Goal: Task Accomplishment & Management: Use online tool/utility

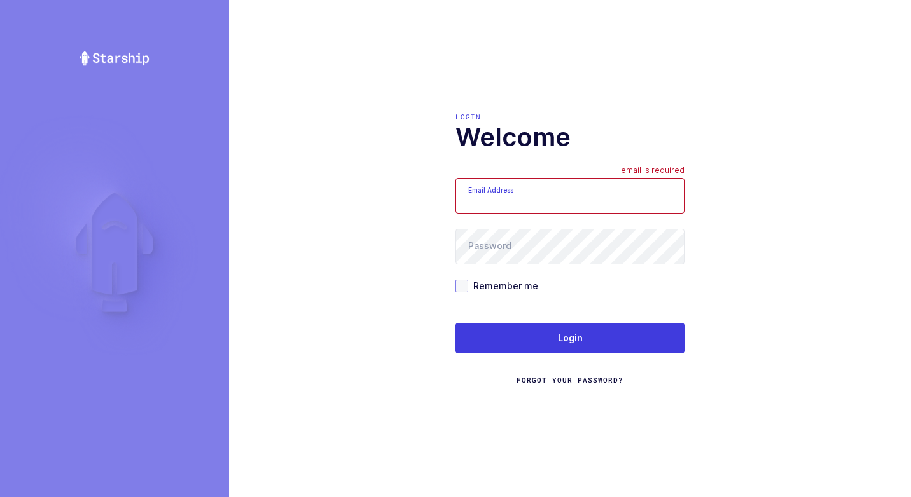
type input "[EMAIL_ADDRESS][DOMAIN_NAME]"
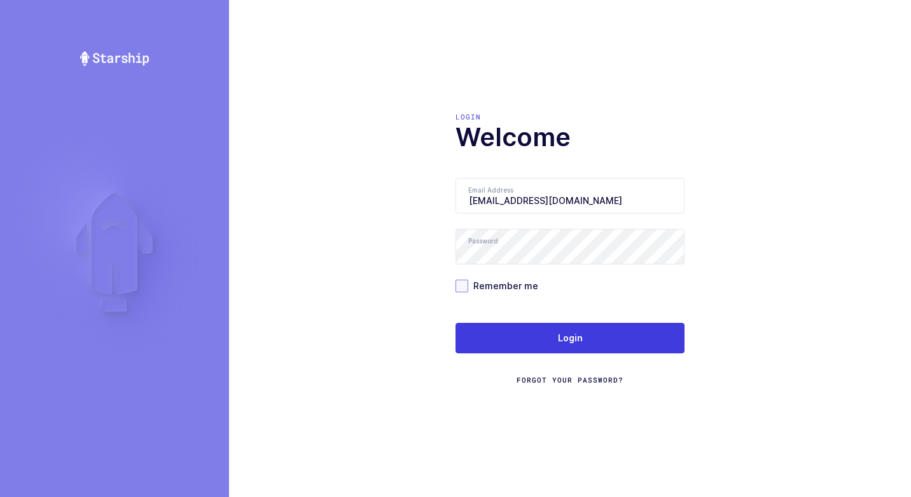
click at [461, 287] on span at bounding box center [461, 286] width 13 height 13
click at [468, 280] on input "Remember me" at bounding box center [468, 280] width 0 height 0
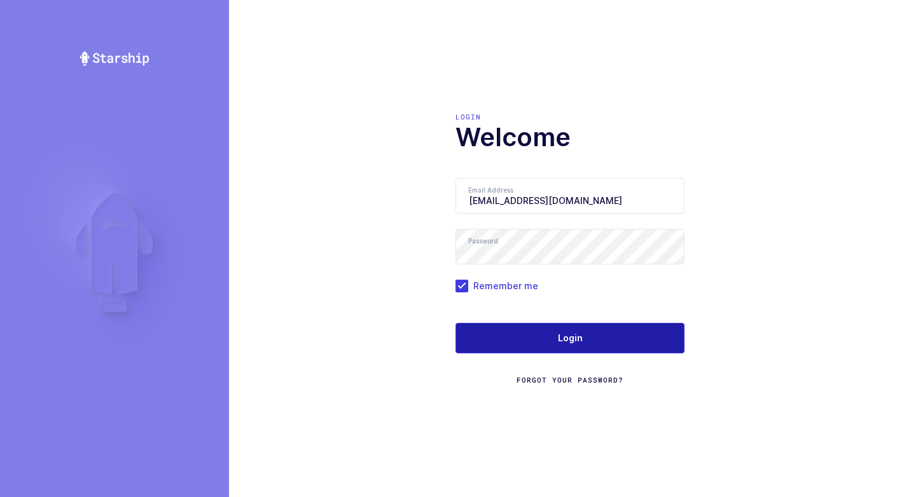
click at [501, 335] on button "Login" at bounding box center [569, 338] width 229 height 31
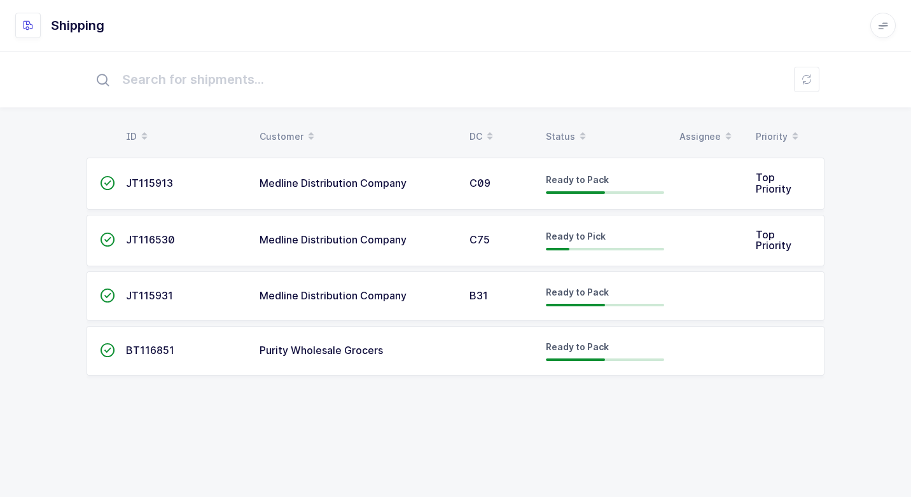
click at [370, 349] on span "Purity Wholesale Grocers" at bounding box center [321, 350] width 123 height 13
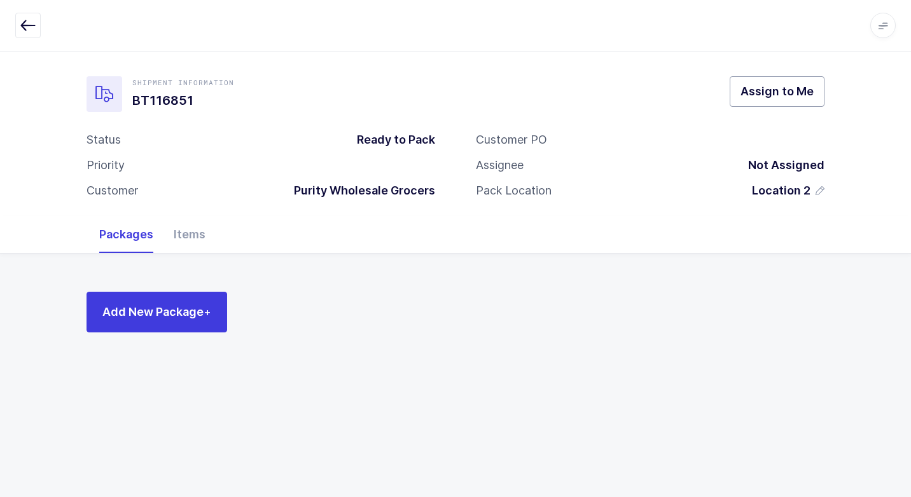
click at [776, 94] on span "Assign to Me" at bounding box center [776, 91] width 73 height 16
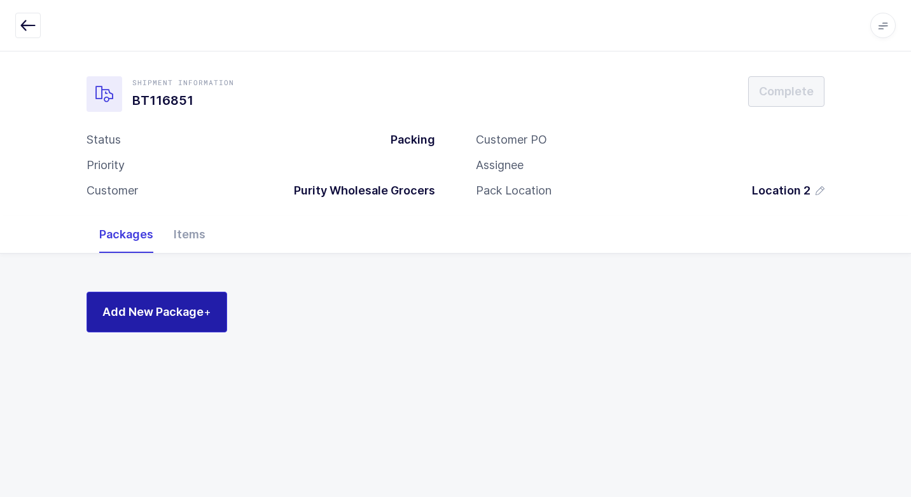
click at [195, 306] on span "Add New Package +" at bounding box center [156, 312] width 109 height 16
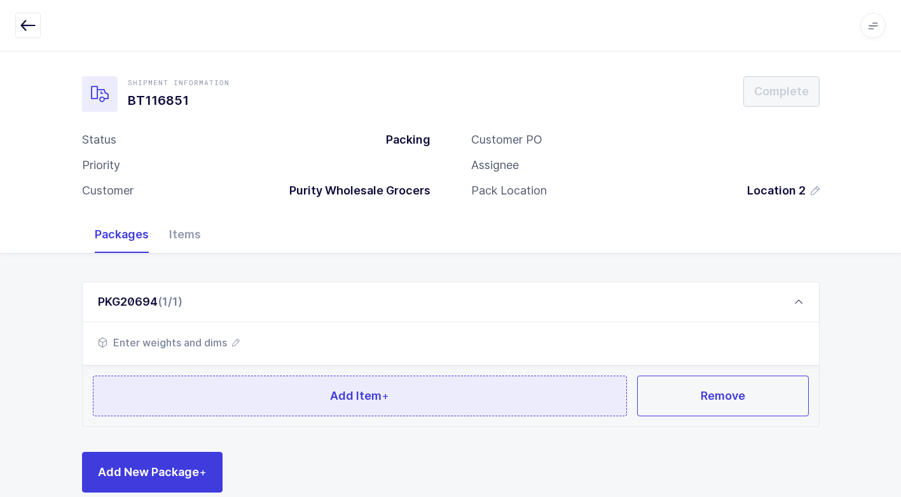
click at [357, 392] on span "Add Item +" at bounding box center [359, 396] width 59 height 16
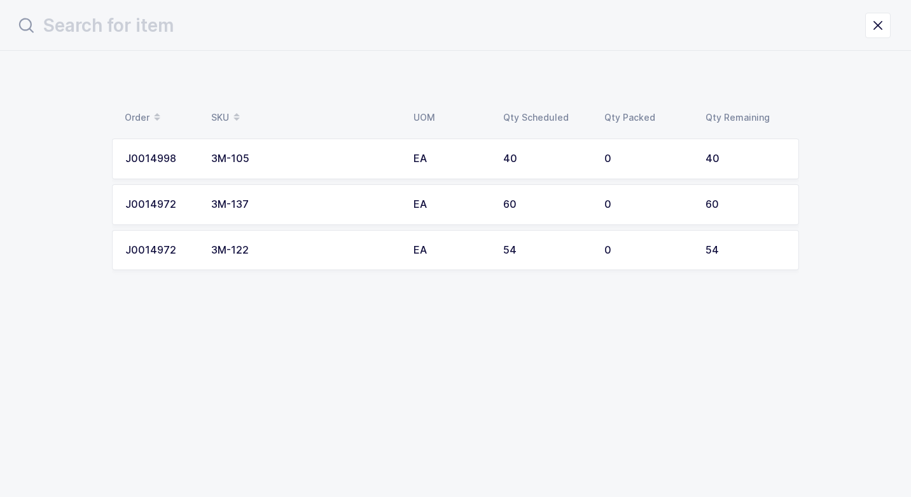
click at [264, 256] on div "3M-122" at bounding box center [304, 250] width 187 height 11
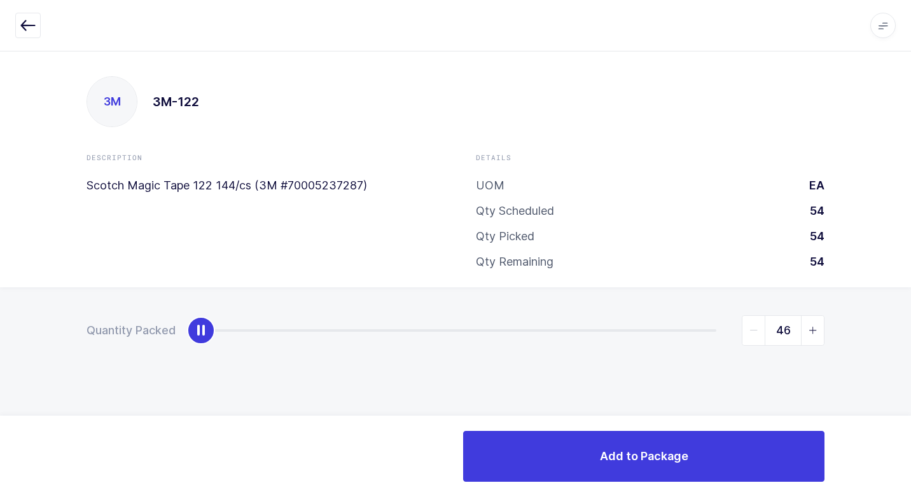
type input "54"
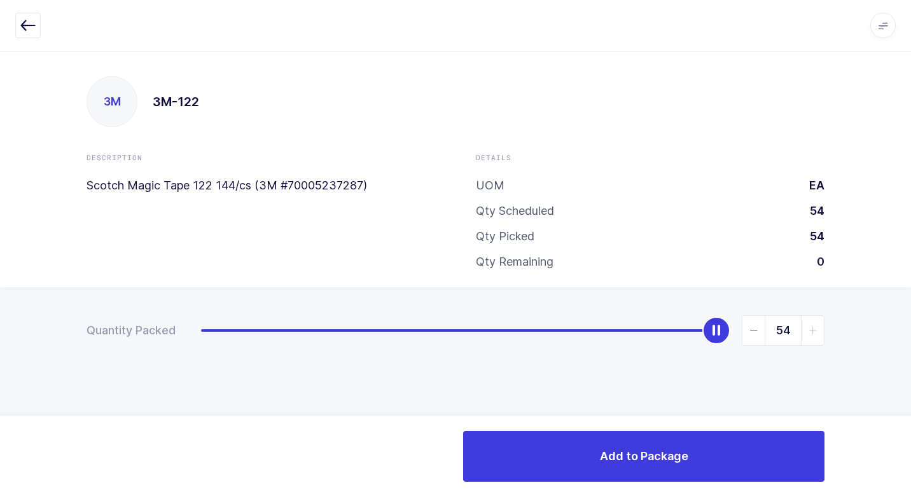
drag, startPoint x: 195, startPoint y: 336, endPoint x: 913, endPoint y: 348, distance: 717.6
click at [910, 348] on html "Apps Core [GEOGRAPHIC_DATA] Admin Mission Control Purchasing [PERSON_NAME] Logo…" at bounding box center [455, 248] width 911 height 497
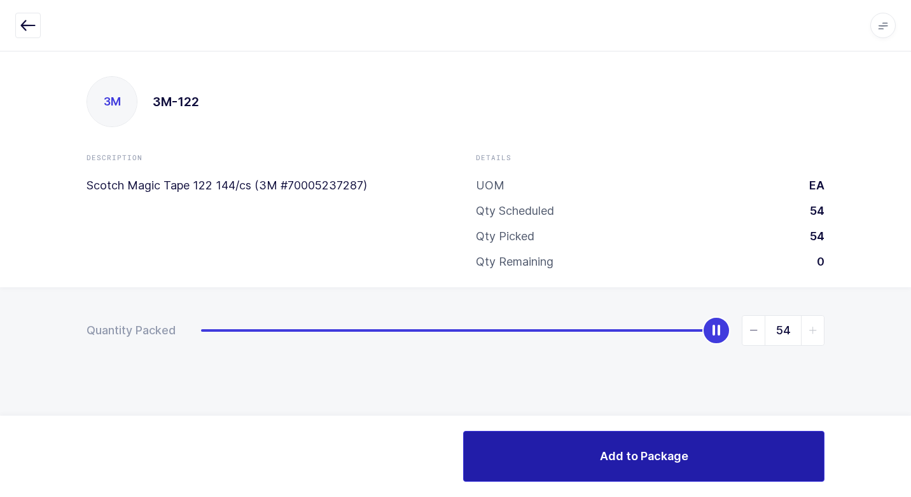
drag, startPoint x: 575, startPoint y: 452, endPoint x: 559, endPoint y: 426, distance: 30.0
click at [569, 448] on button "Add to Package" at bounding box center [643, 456] width 361 height 51
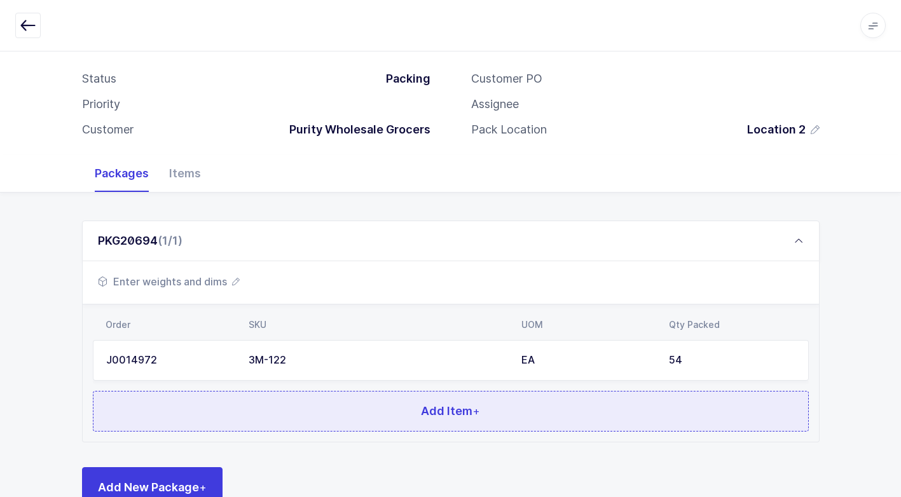
scroll to position [97, 0]
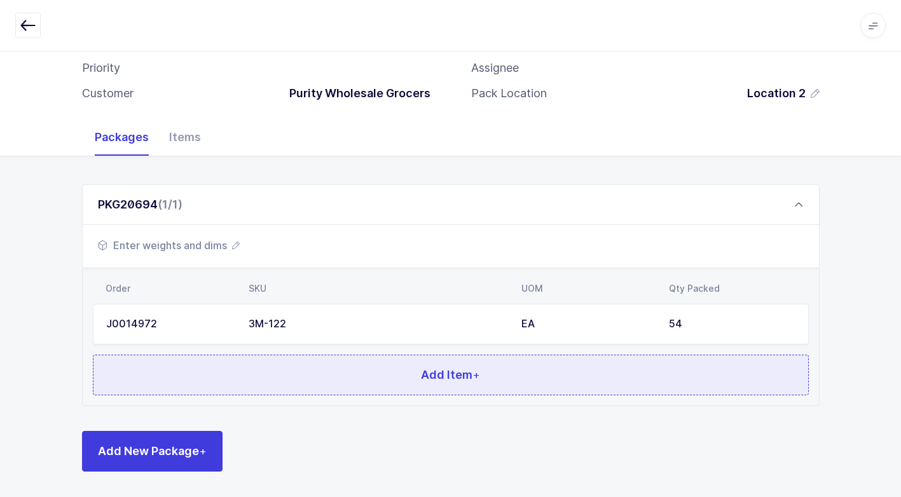
click at [274, 376] on button "Add Item +" at bounding box center [451, 375] width 716 height 41
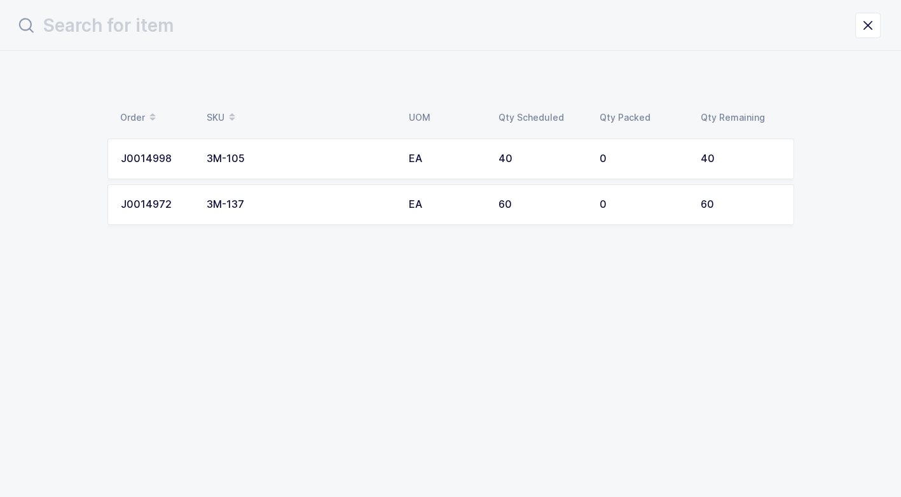
scroll to position [0, 0]
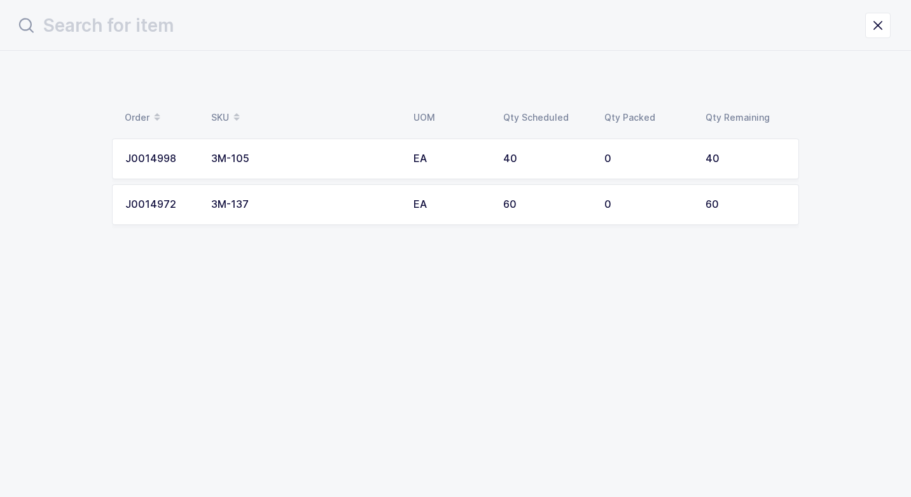
click at [280, 159] on div "3M-105" at bounding box center [304, 158] width 187 height 11
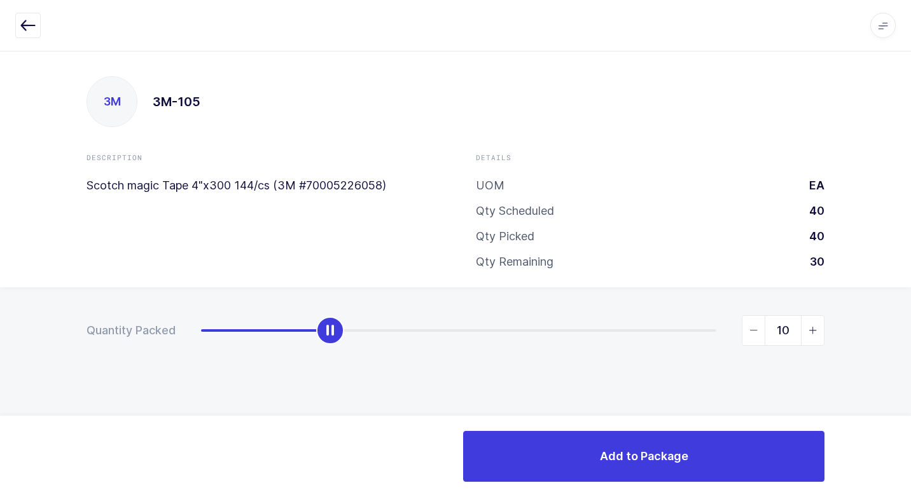
type input "11"
drag, startPoint x: 202, startPoint y: 337, endPoint x: 340, endPoint y: 335, distance: 138.0
click at [340, 335] on div "slider between 0 and 40" at bounding box center [343, 331] width 28 height 28
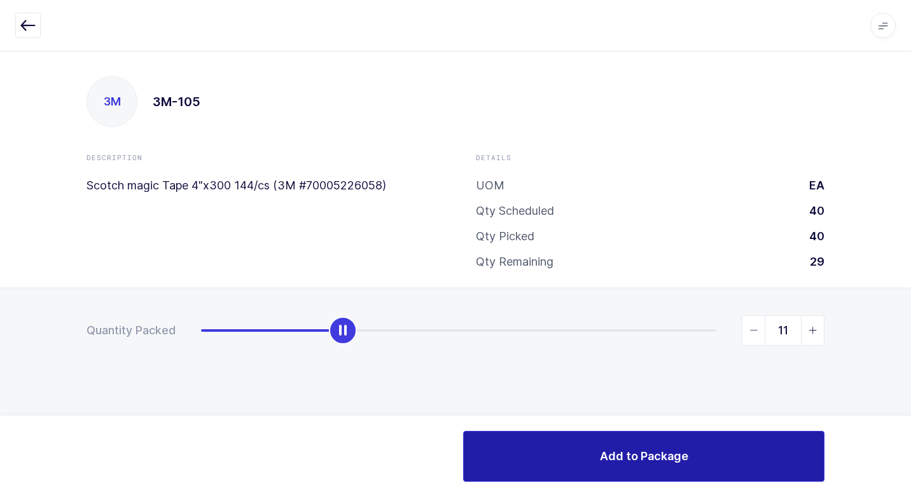
drag, startPoint x: 595, startPoint y: 453, endPoint x: 576, endPoint y: 453, distance: 19.1
click at [593, 453] on button "Add to Package" at bounding box center [643, 456] width 361 height 51
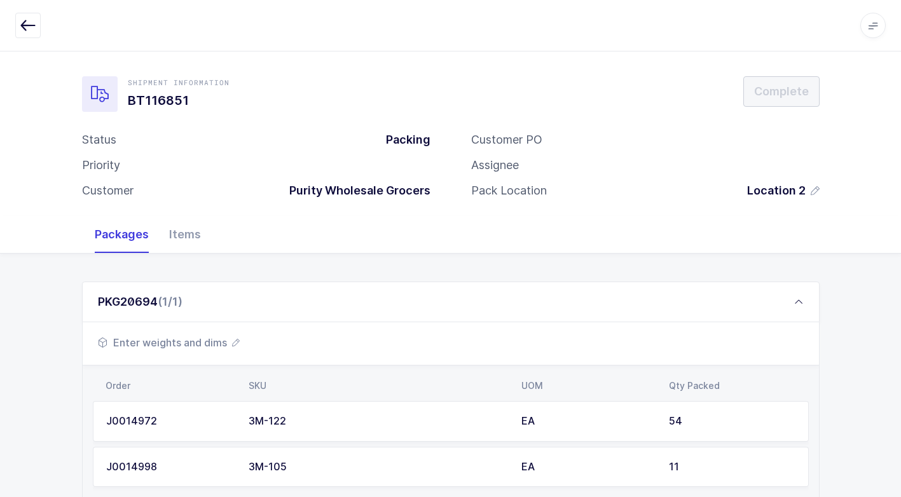
click at [186, 345] on span "Enter weights and dims" at bounding box center [169, 342] width 142 height 15
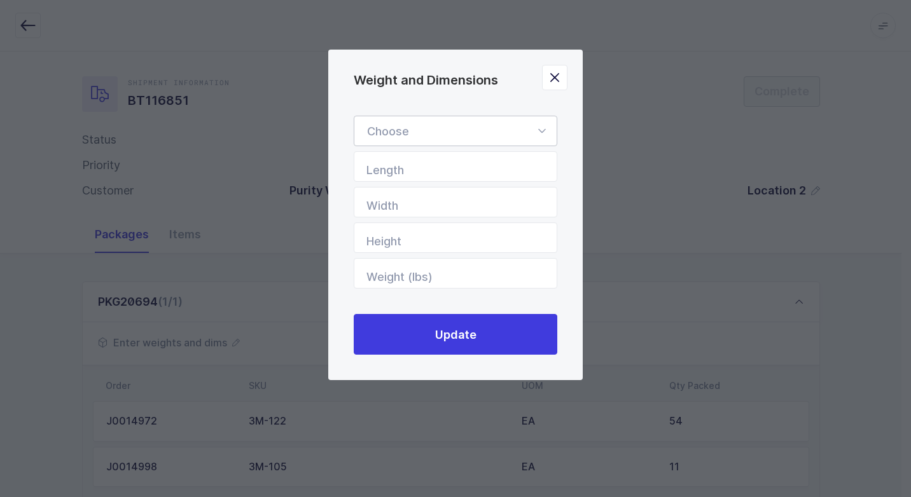
click at [541, 130] on icon "Weight and Dimensions" at bounding box center [542, 131] width 16 height 31
click at [426, 162] on span "Standard Pallet" at bounding box center [408, 167] width 82 height 13
type input "Standard Pallet"
type input "48"
type input "40"
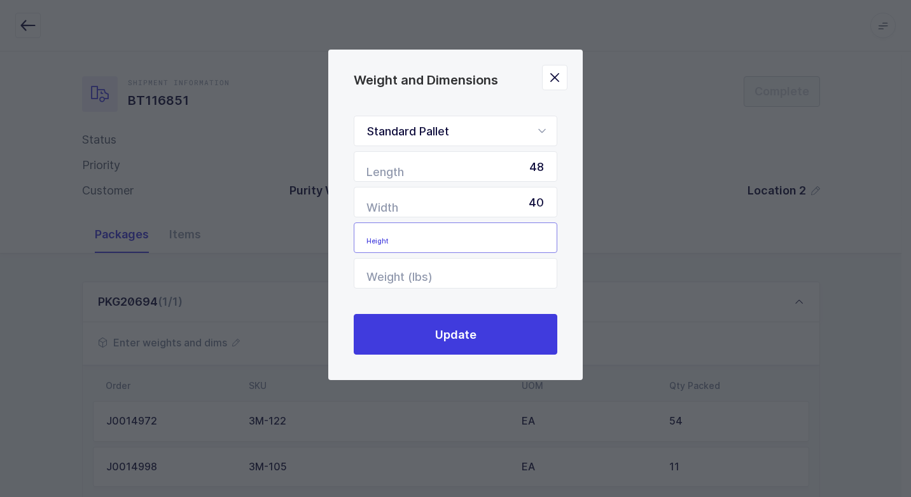
click at [516, 240] on input "Height" at bounding box center [456, 238] width 204 height 31
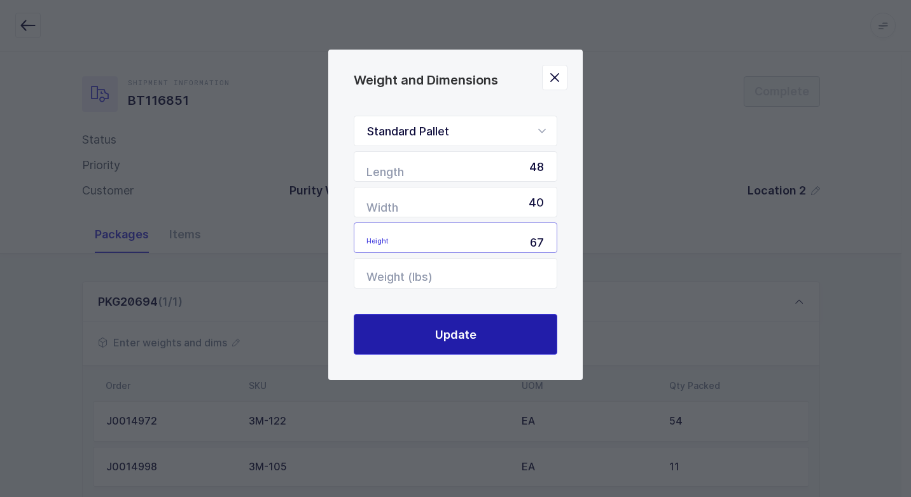
type input "67"
drag, startPoint x: 466, startPoint y: 343, endPoint x: 454, endPoint y: 326, distance: 21.4
click at [462, 338] on button "Update" at bounding box center [456, 334] width 204 height 41
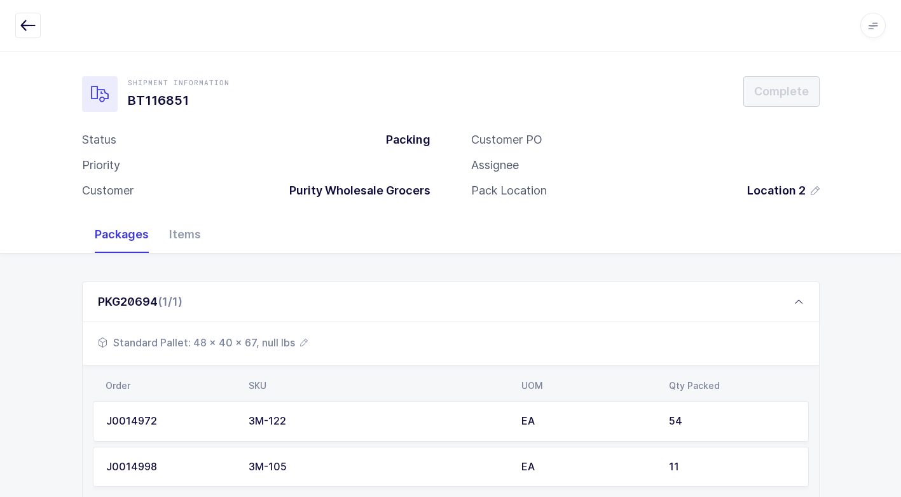
click at [249, 338] on span "Standard Pallet: 48 x 40 x 67, null lbs" at bounding box center [203, 342] width 210 height 15
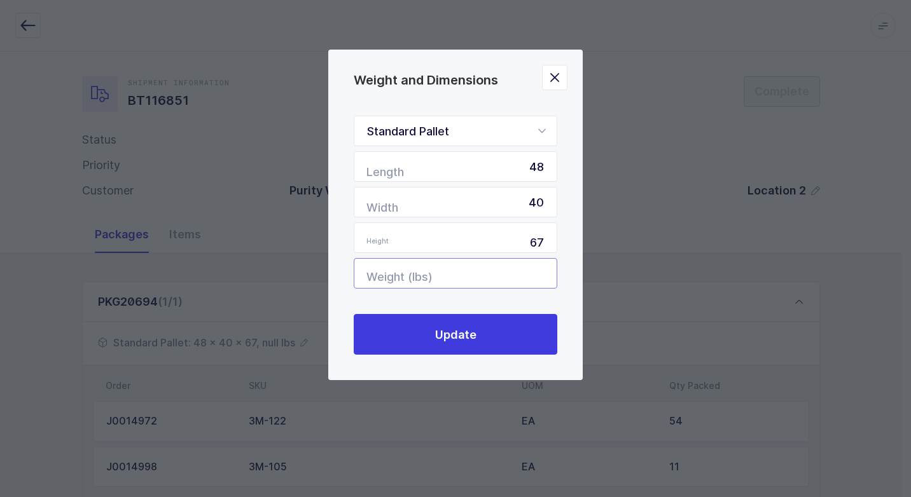
drag, startPoint x: 534, startPoint y: 277, endPoint x: 527, endPoint y: 279, distance: 6.9
click at [533, 278] on input "Weight (lbs)" at bounding box center [456, 273] width 204 height 31
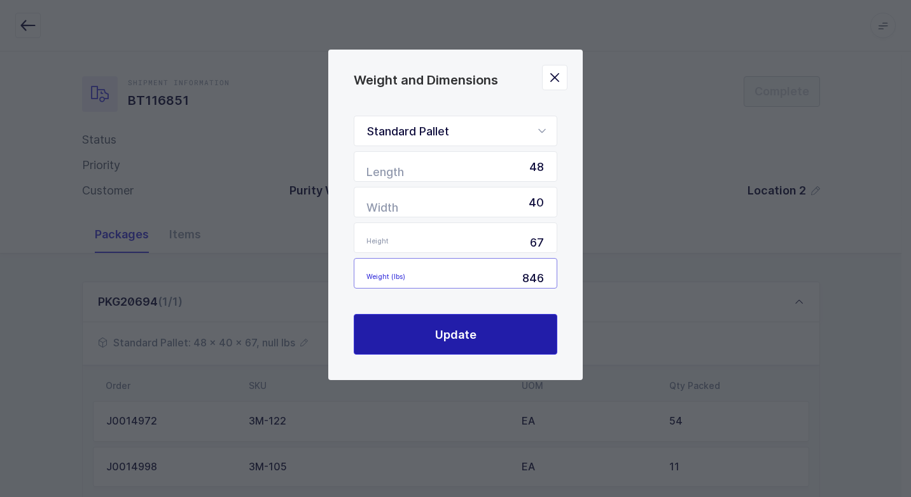
type input "846"
click at [450, 335] on span "Update" at bounding box center [455, 335] width 41 height 16
click at [401, 331] on button "Update" at bounding box center [456, 334] width 204 height 41
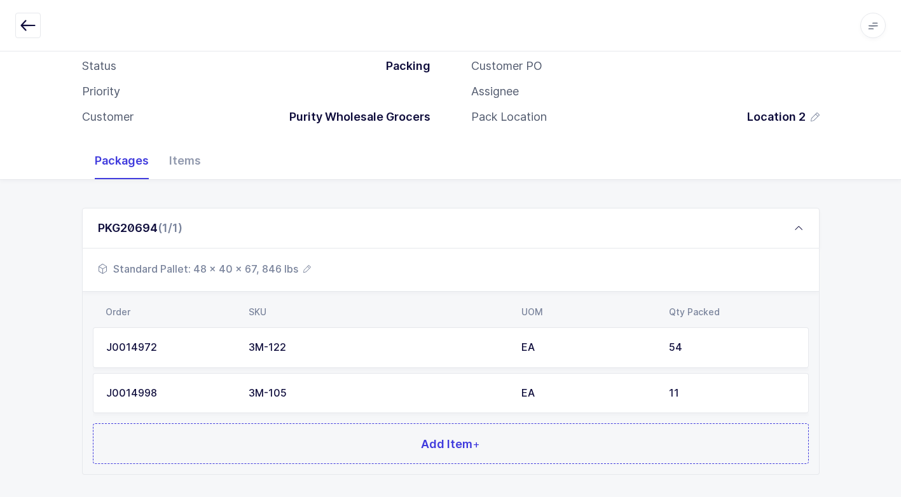
scroll to position [142, 0]
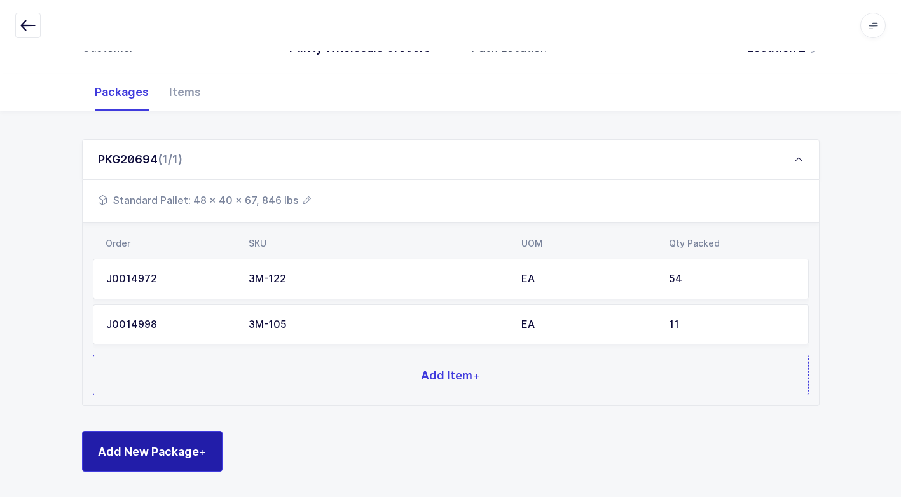
click at [190, 459] on span "Add New Package +" at bounding box center [152, 452] width 109 height 16
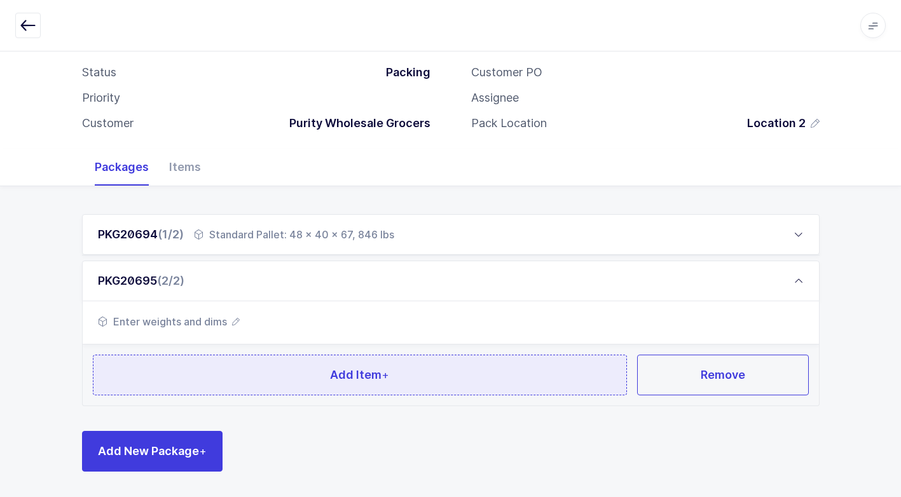
scroll to position [67, 0]
click at [333, 386] on button "Add Item +" at bounding box center [360, 375] width 535 height 41
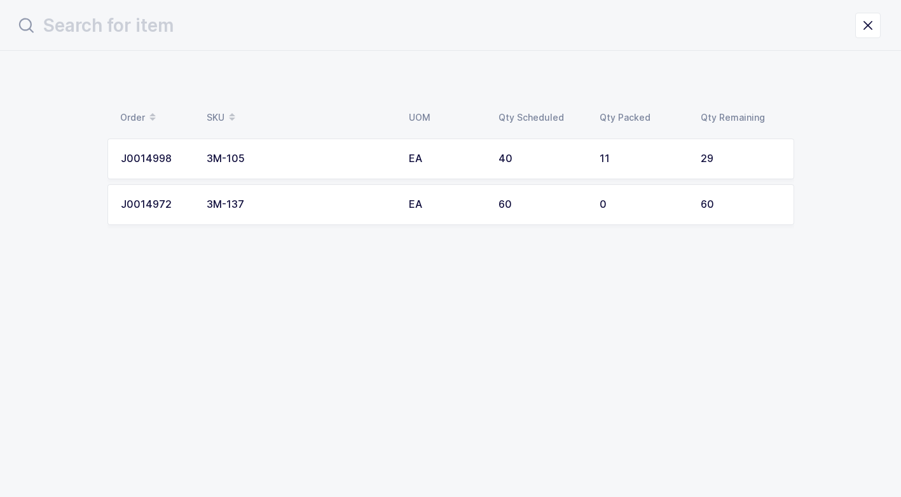
scroll to position [0, 0]
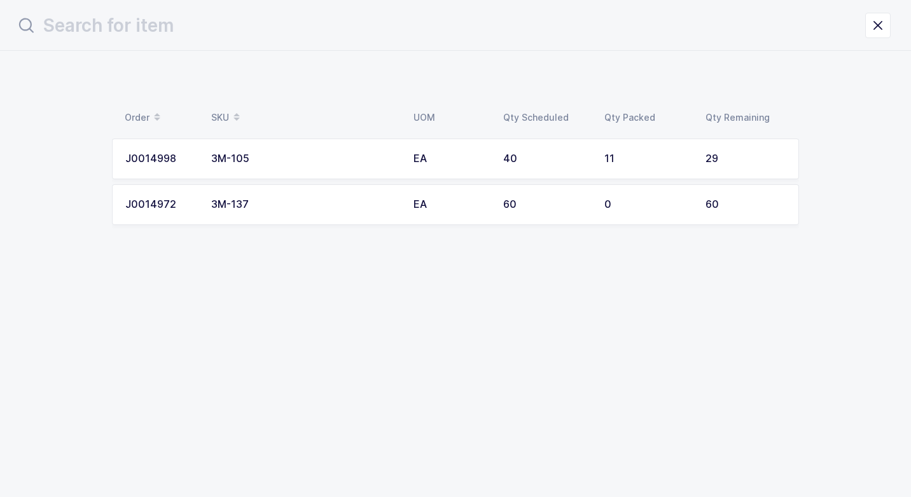
click at [296, 167] on td "3M-105" at bounding box center [305, 159] width 202 height 41
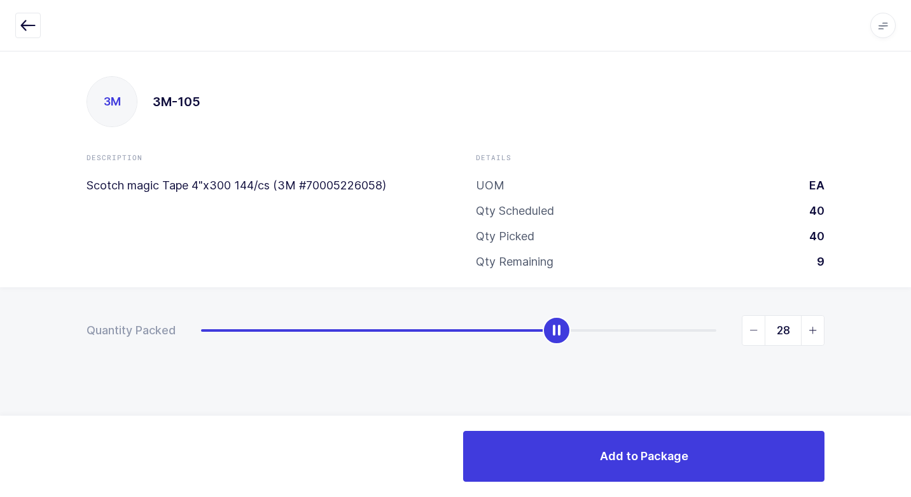
type input "29"
drag, startPoint x: 204, startPoint y: 335, endPoint x: 896, endPoint y: 301, distance: 693.5
click at [903, 294] on div "Quantity Packed 29" at bounding box center [455, 375] width 911 height 176
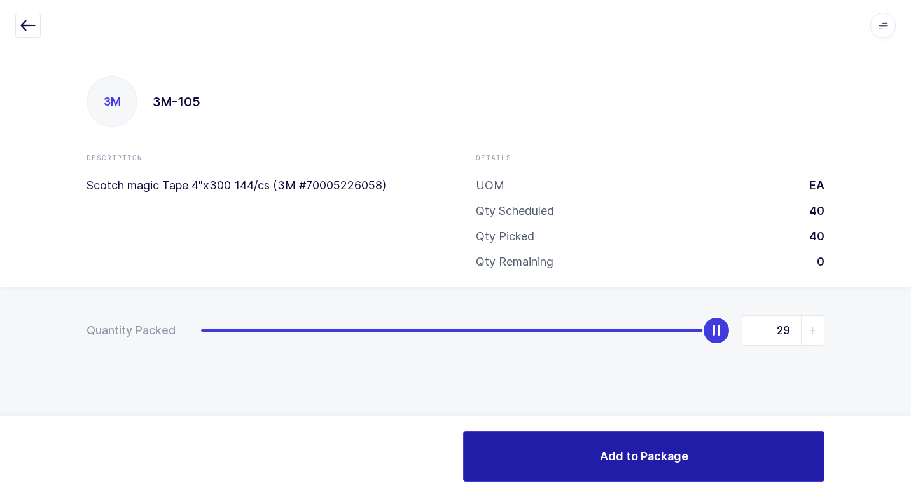
click at [574, 455] on button "Add to Package" at bounding box center [643, 456] width 361 height 51
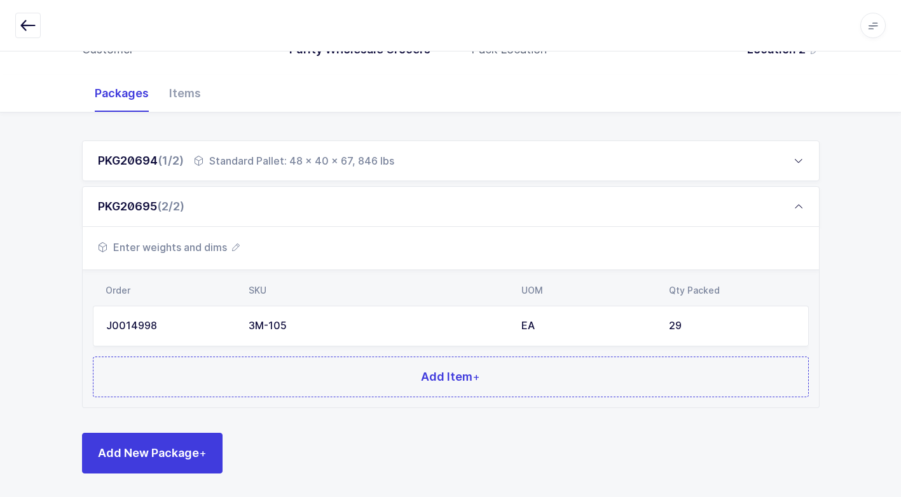
scroll to position [143, 0]
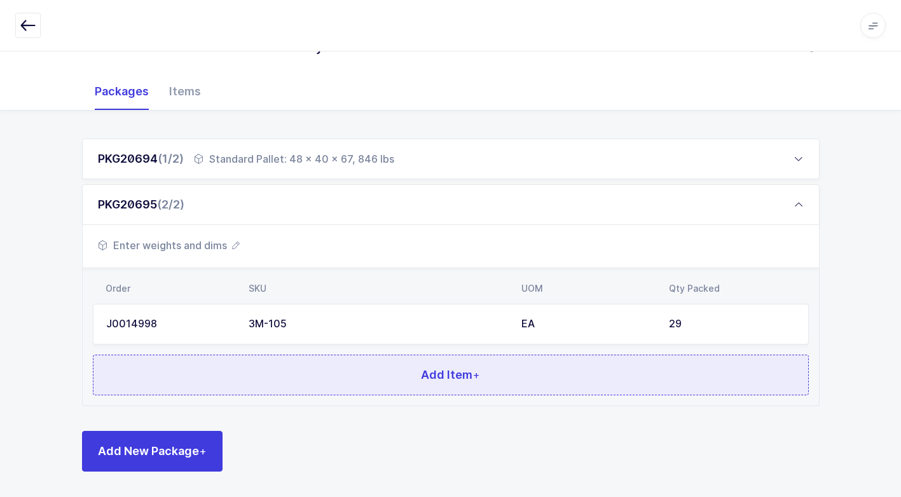
click at [268, 368] on button "Add Item +" at bounding box center [451, 375] width 716 height 41
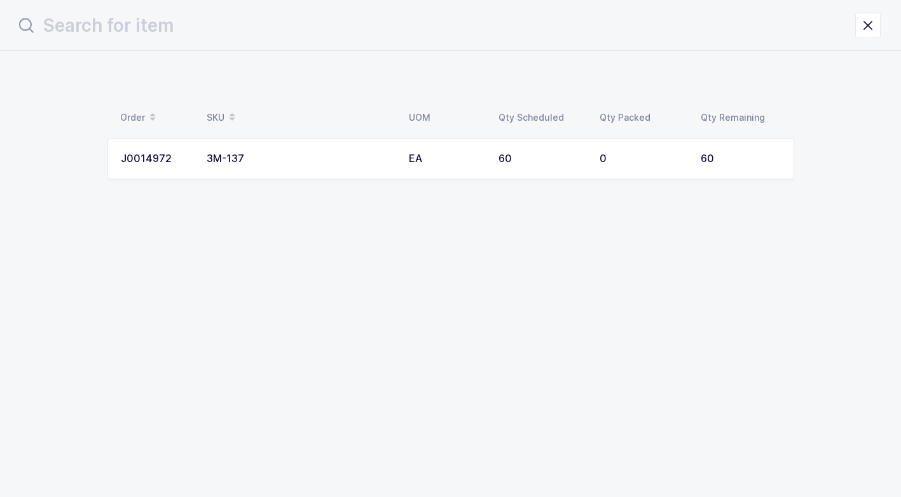
scroll to position [0, 0]
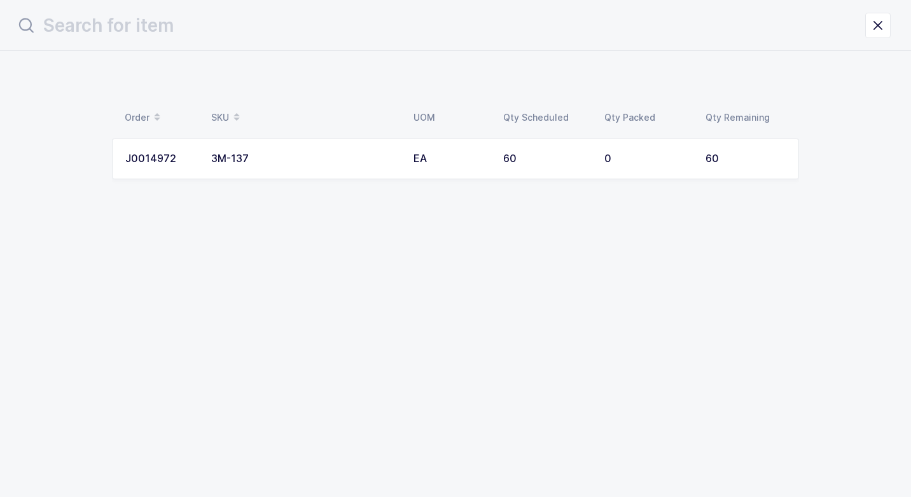
click at [298, 153] on div "3M-137" at bounding box center [304, 158] width 187 height 11
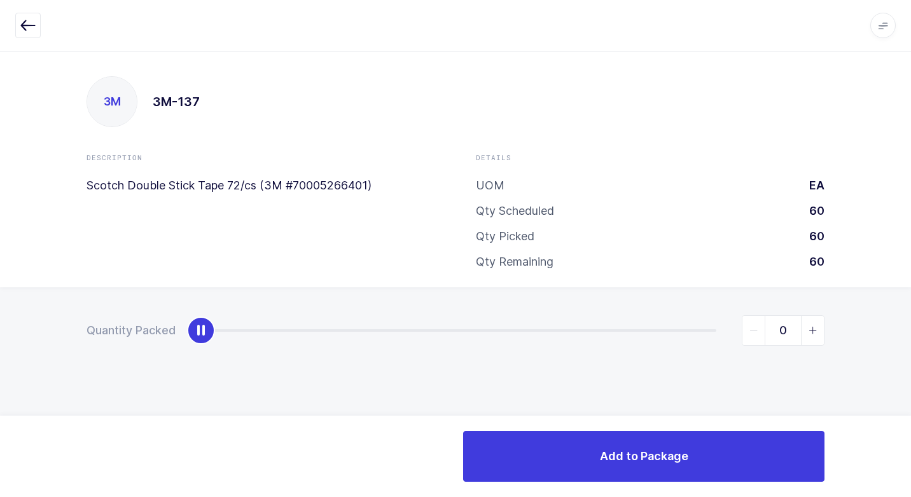
click at [298, 153] on div "Description" at bounding box center [261, 158] width 349 height 10
type input "60"
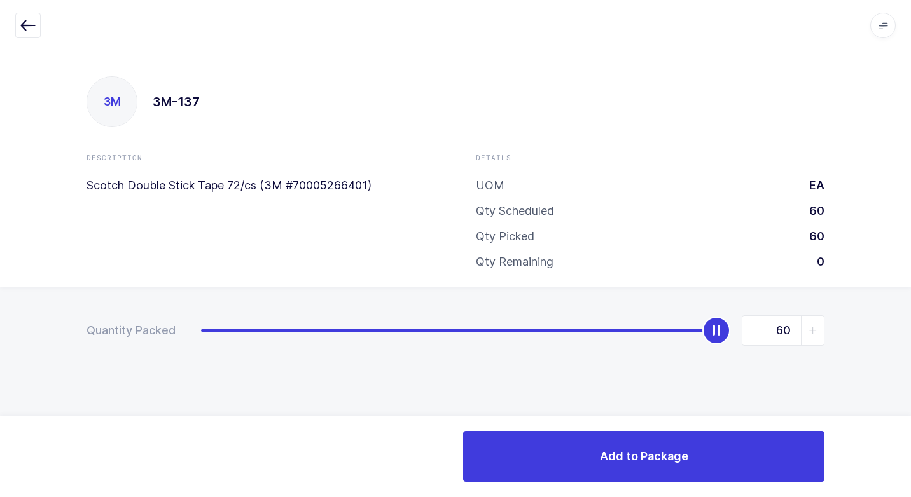
drag, startPoint x: 205, startPoint y: 334, endPoint x: 678, endPoint y: 385, distance: 476.0
click at [895, 337] on div "Quantity Packed 60" at bounding box center [455, 375] width 911 height 176
drag, startPoint x: 714, startPoint y: 331, endPoint x: 913, endPoint y: 335, distance: 198.5
click at [910, 335] on html "Apps Core [GEOGRAPHIC_DATA] Admin Mission Control Purchasing [PERSON_NAME] Logo…" at bounding box center [455, 248] width 911 height 497
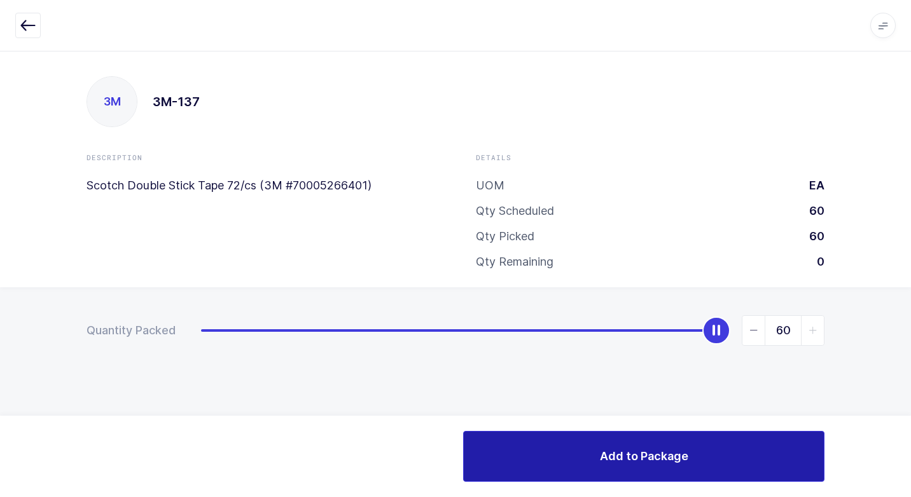
click at [517, 452] on button "Add to Package" at bounding box center [643, 456] width 361 height 51
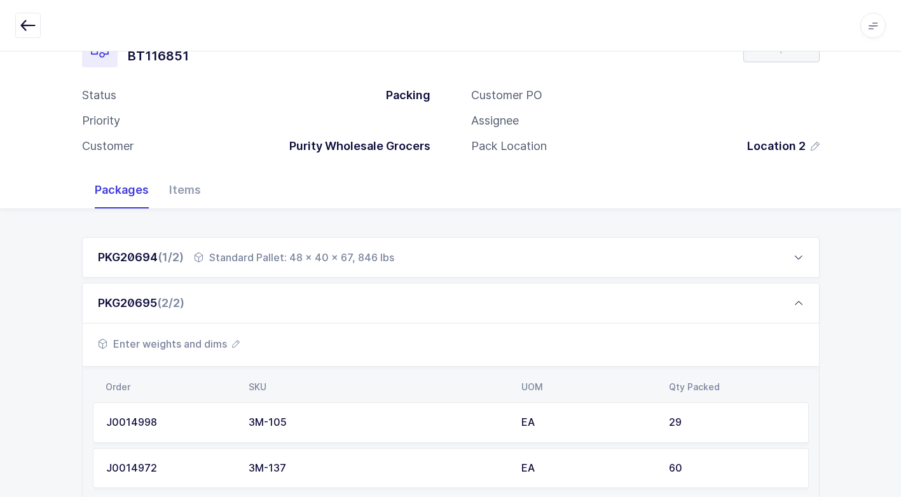
scroll to position [107, 0]
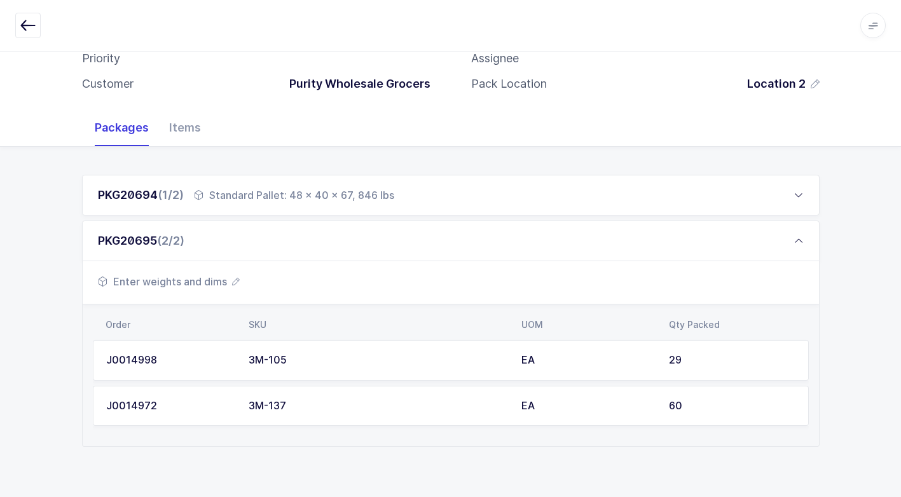
click at [202, 282] on span "Enter weights and dims" at bounding box center [169, 281] width 142 height 15
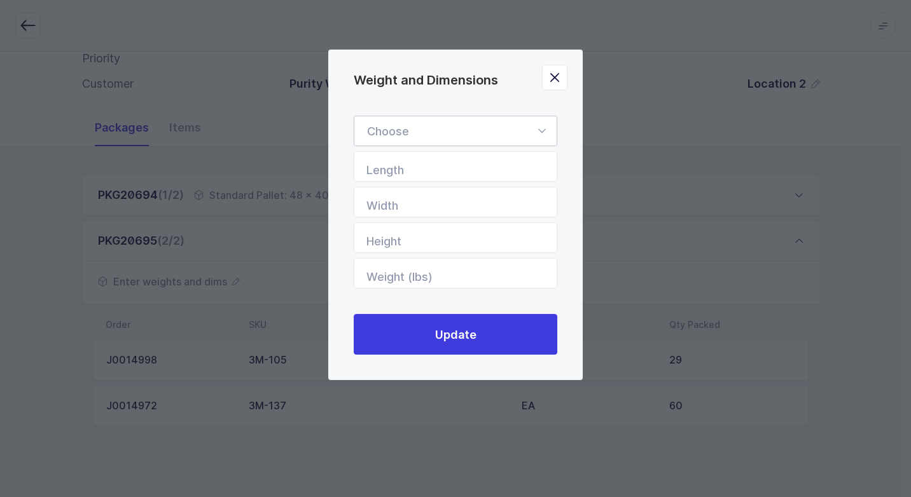
click at [539, 129] on icon "Weight and Dimensions" at bounding box center [542, 131] width 16 height 31
click at [421, 162] on span "Standard Pallet" at bounding box center [408, 167] width 82 height 13
type input "Standard Pallet"
type input "48"
type input "40"
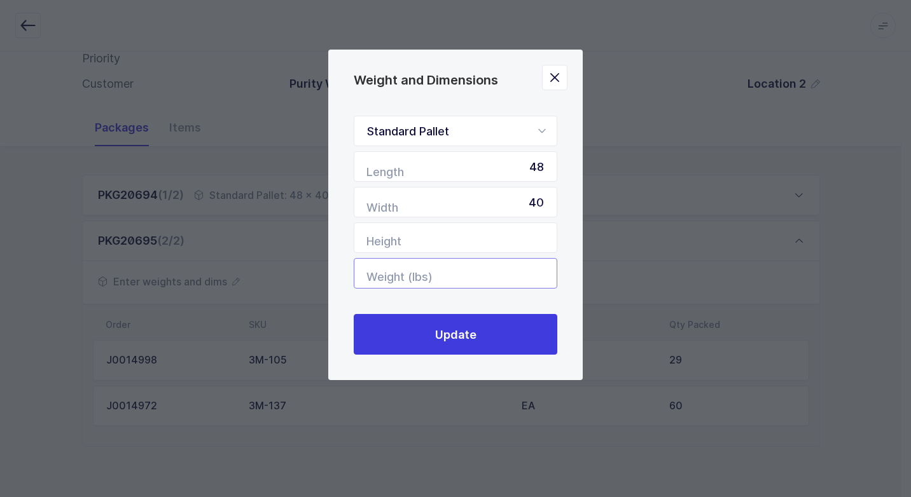
click at [464, 277] on input "Weight (lbs)" at bounding box center [456, 273] width 204 height 31
type input "653"
click at [518, 237] on input "Height" at bounding box center [456, 238] width 204 height 31
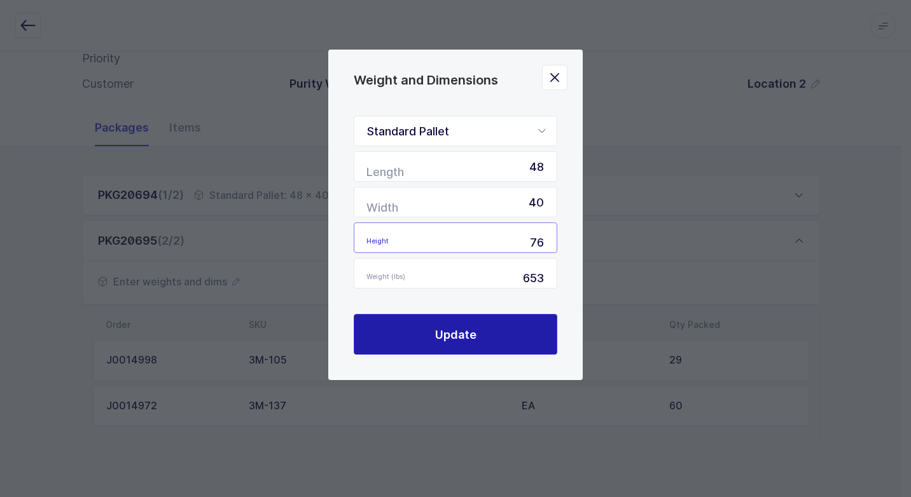
type input "76"
click at [520, 333] on button "Update" at bounding box center [456, 334] width 204 height 41
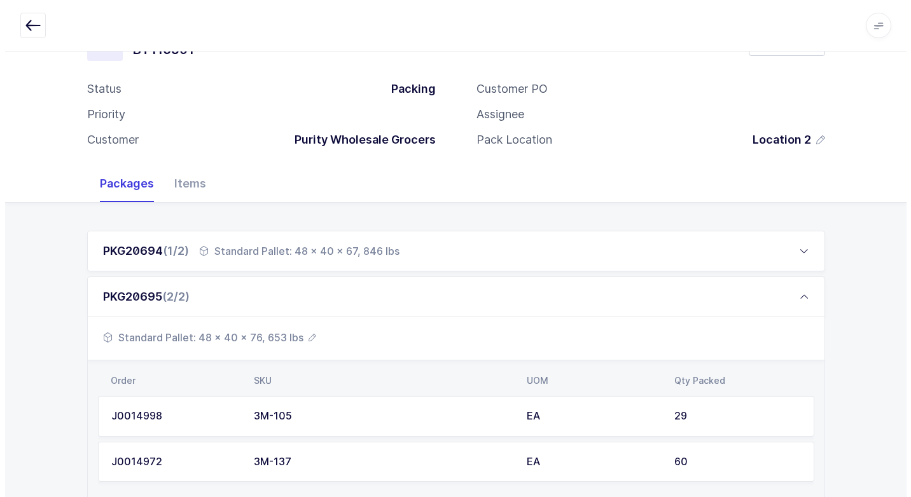
scroll to position [0, 0]
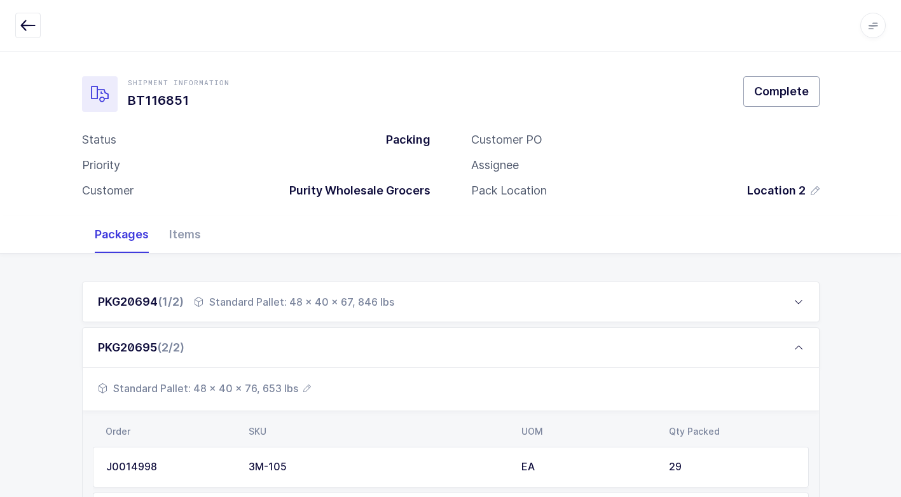
click at [758, 78] on button "Complete" at bounding box center [782, 91] width 76 height 31
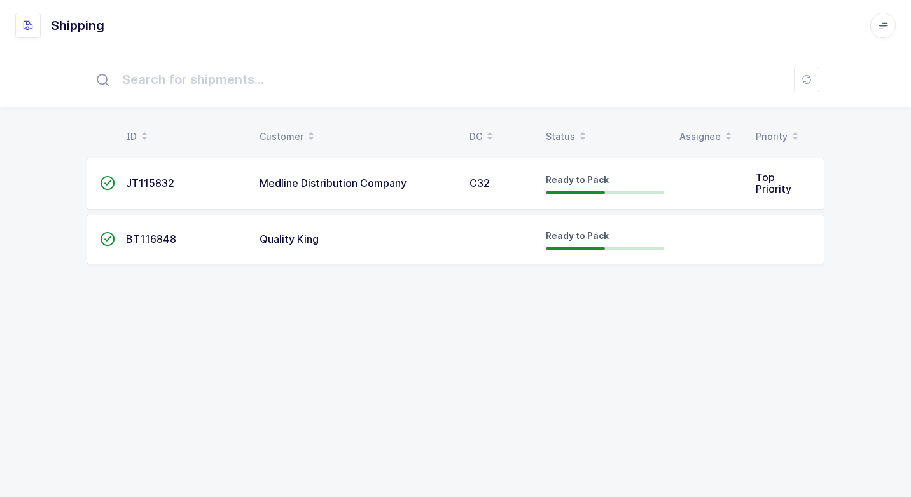
click at [449, 232] on td "Quality King" at bounding box center [357, 240] width 210 height 50
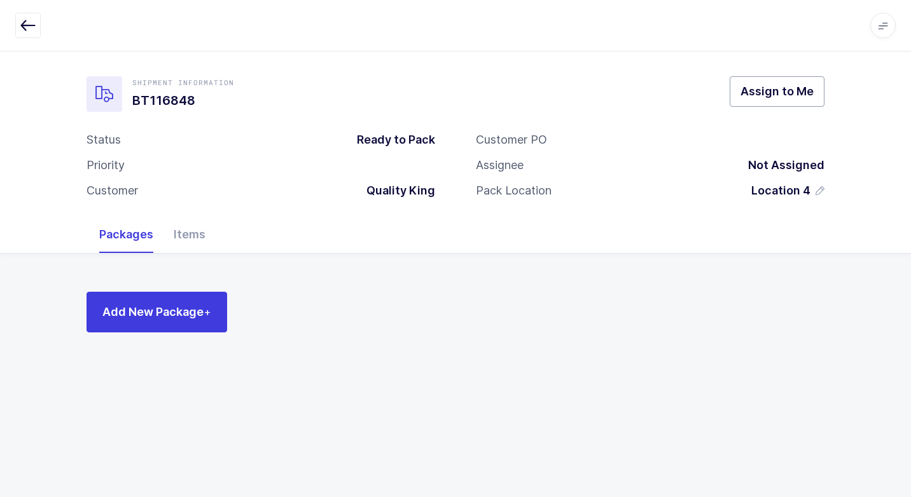
click at [765, 83] on span "Assign to Me" at bounding box center [776, 91] width 73 height 16
